Goal: Task Accomplishment & Management: Use online tool/utility

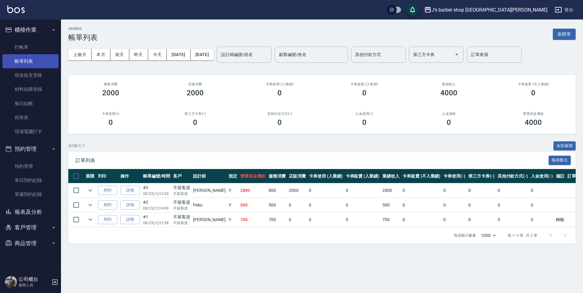
click at [42, 64] on link "帳單列表" at bounding box center [30, 61] width 56 height 14
click at [39, 45] on link "打帳單" at bounding box center [30, 47] width 56 height 14
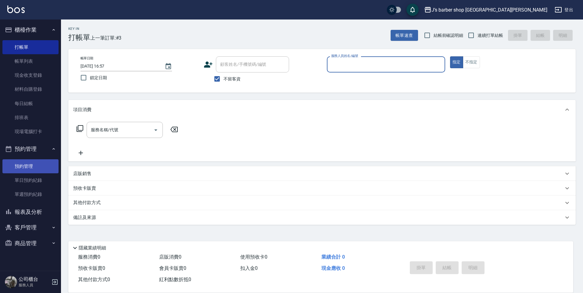
click at [33, 162] on link "預約管理" at bounding box center [30, 166] width 56 height 14
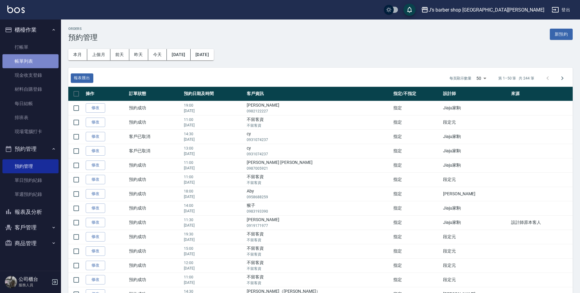
click at [41, 66] on link "帳單列表" at bounding box center [30, 61] width 56 height 14
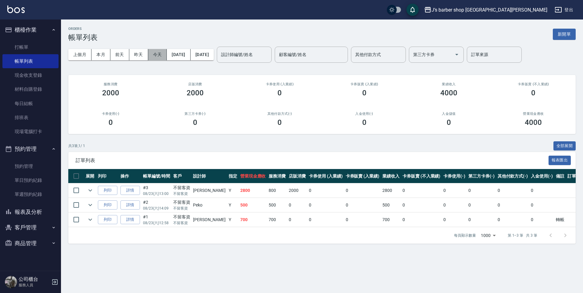
click at [155, 54] on button "今天" at bounding box center [157, 54] width 19 height 11
click at [40, 54] on link "帳單列表" at bounding box center [30, 61] width 56 height 14
click at [35, 47] on link "打帳單" at bounding box center [30, 47] width 56 height 14
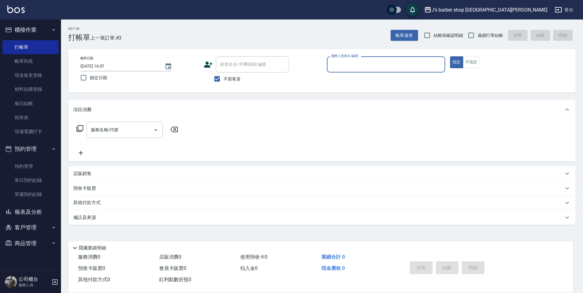
click at [351, 67] on input "服務人員姓名/編號" at bounding box center [386, 64] width 113 height 11
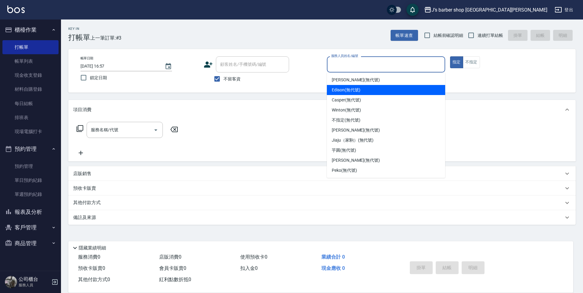
click at [360, 89] on span "Edison (無代號)" at bounding box center [346, 90] width 28 height 6
type input "Edison(無代號)"
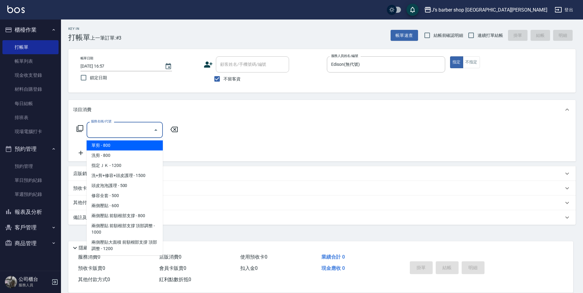
click at [127, 130] on input "服務名稱/代號" at bounding box center [120, 130] width 62 height 11
click at [131, 157] on span "洗剪 - 800" at bounding box center [125, 156] width 76 height 10
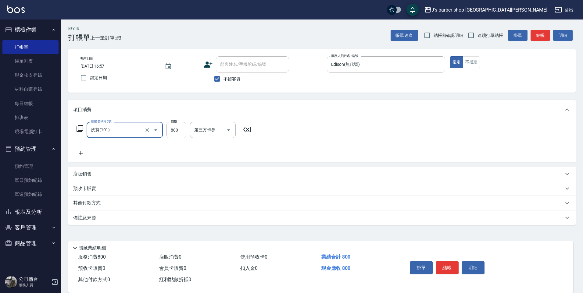
type input "洗剪(101)"
click at [172, 137] on input "800" at bounding box center [176, 130] width 20 height 16
type input "1000"
click at [439, 270] on button "結帳" at bounding box center [447, 268] width 23 height 13
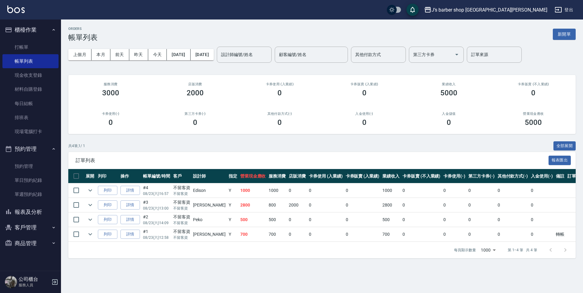
click at [52, 212] on button "報表及分析" at bounding box center [30, 212] width 56 height 16
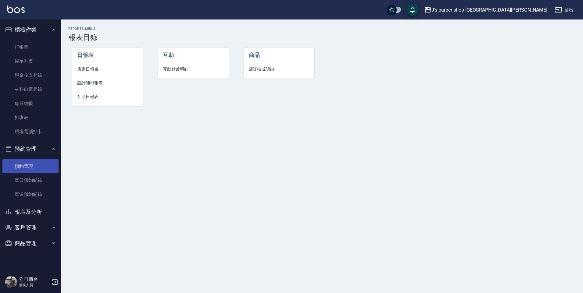
click at [36, 167] on link "預約管理" at bounding box center [30, 166] width 56 height 14
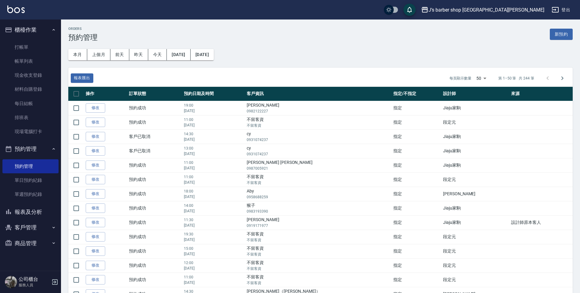
click at [163, 48] on div "本月 上個月 [DATE] [DATE] [DATE] [DATE] [DATE]" at bounding box center [138, 52] width 150 height 31
click at [160, 52] on button "今天" at bounding box center [157, 54] width 19 height 11
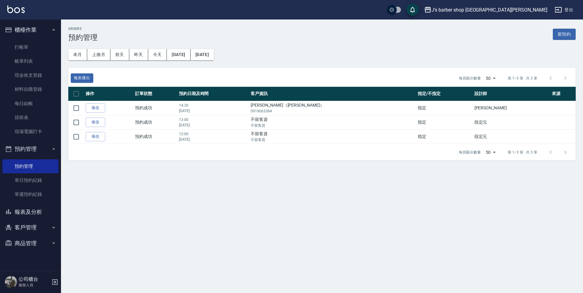
click at [39, 209] on button "報表及分析" at bounding box center [30, 212] width 56 height 16
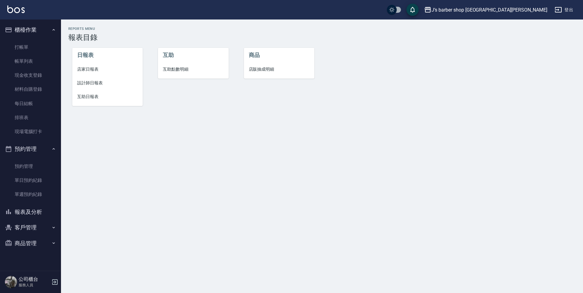
click at [96, 83] on span "設計師日報表" at bounding box center [107, 83] width 61 height 6
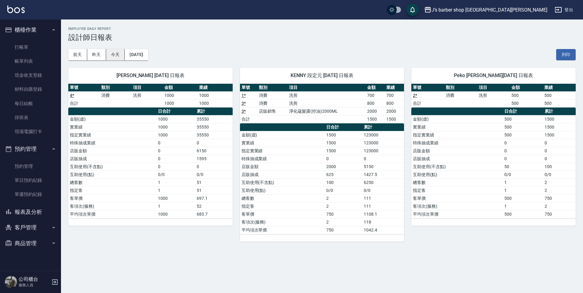
click at [115, 54] on button "今天" at bounding box center [115, 54] width 19 height 11
click at [44, 45] on link "打帳單" at bounding box center [30, 47] width 56 height 14
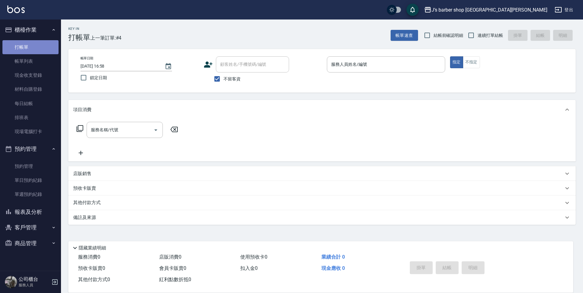
click at [44, 45] on link "打帳單" at bounding box center [30, 47] width 56 height 14
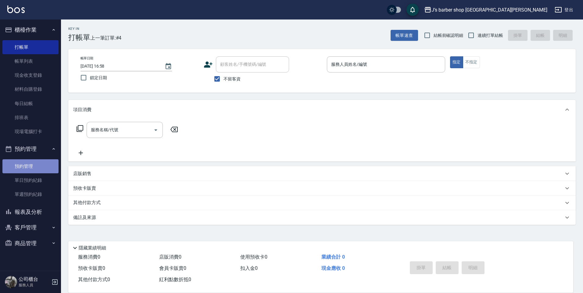
click at [34, 166] on link "預約管理" at bounding box center [30, 166] width 56 height 14
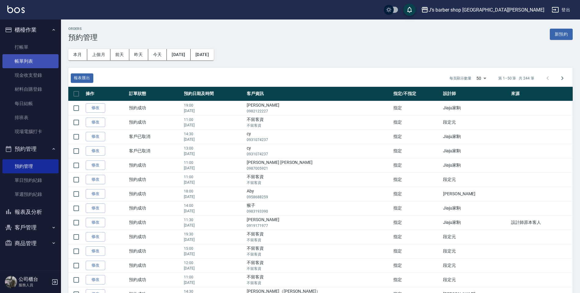
click at [47, 55] on link "帳單列表" at bounding box center [30, 61] width 56 height 14
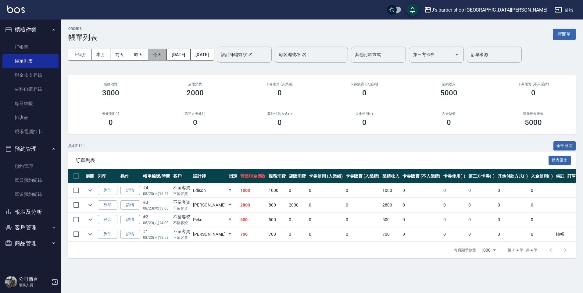
click at [151, 58] on button "今天" at bounding box center [157, 54] width 19 height 11
click at [155, 55] on button "今天" at bounding box center [157, 54] width 19 height 11
